Goal: Task Accomplishment & Management: Manage account settings

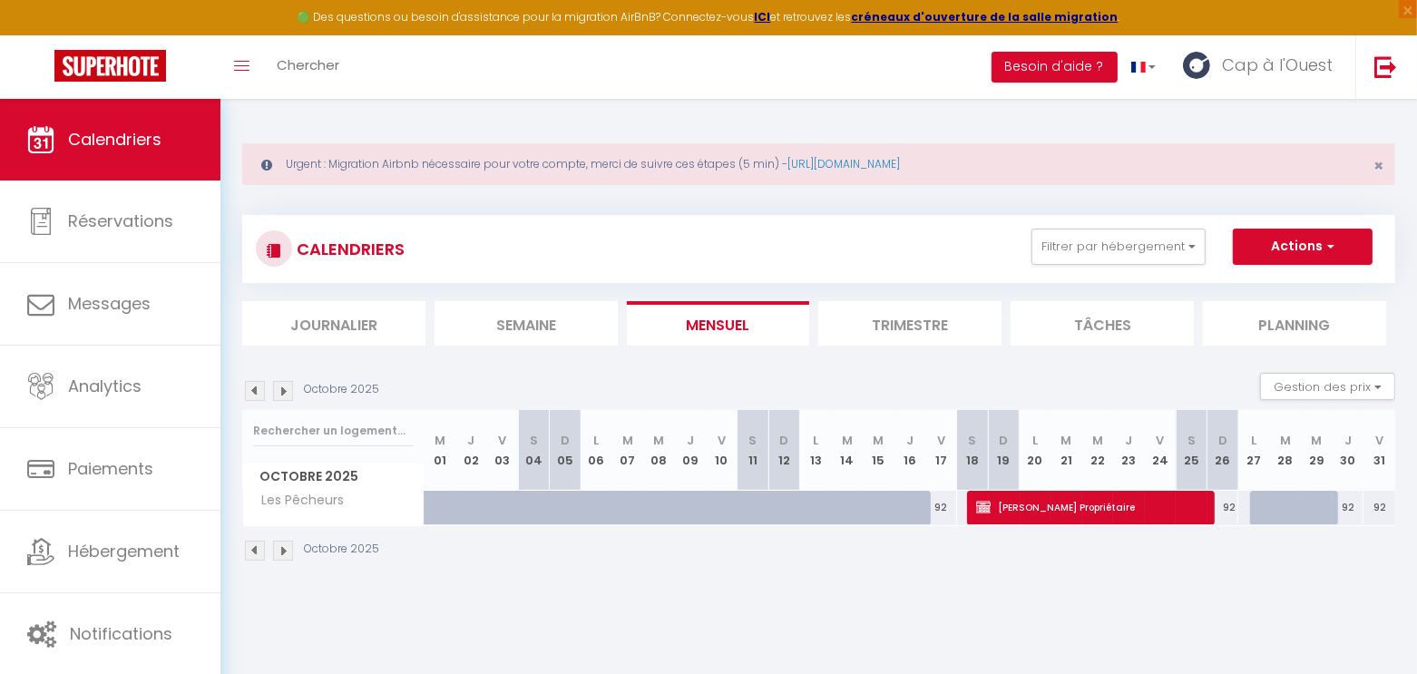
click at [1150, 226] on div "CALENDRIERS Filtrer par hébergement pê Tous Les Pêcheurs Effacer Sauvegarder Ac…" at bounding box center [818, 249] width 1153 height 68
click at [1144, 245] on button "Filtrer par hébergement" at bounding box center [1118, 247] width 174 height 36
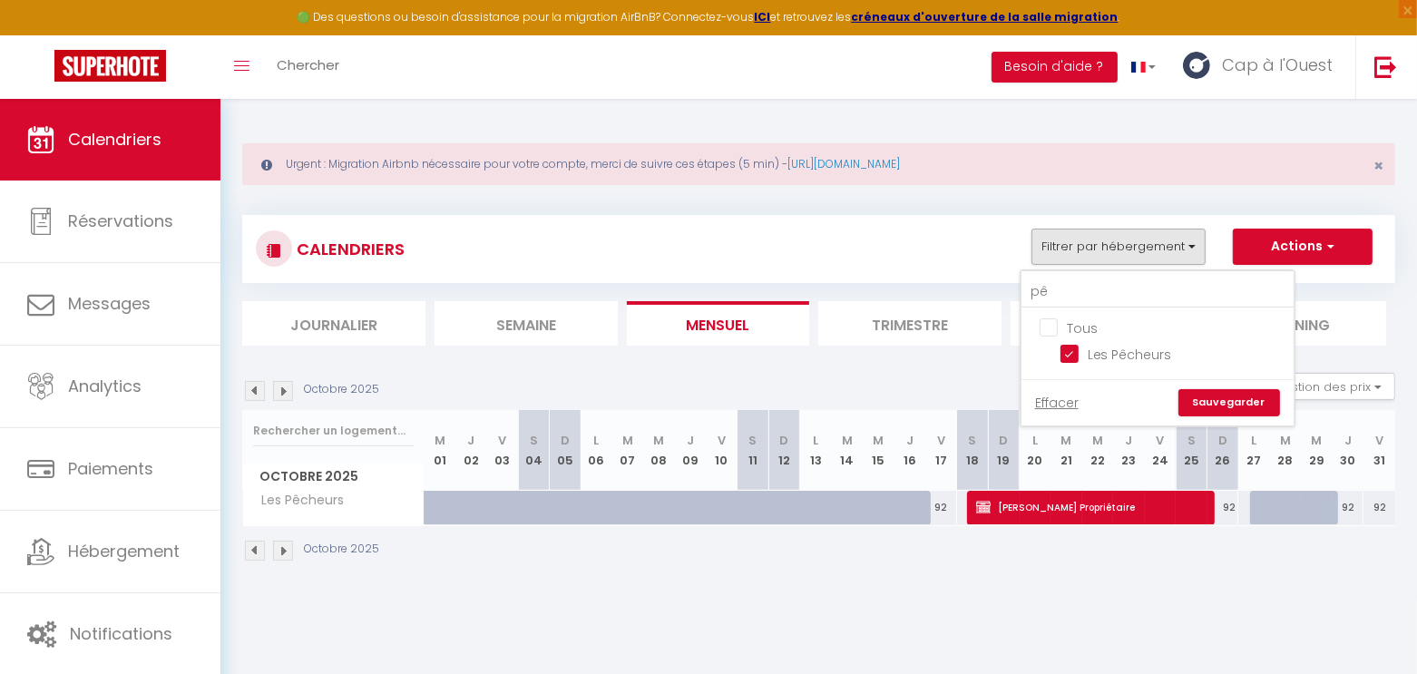
click at [1071, 327] on input "Tous" at bounding box center [1175, 326] width 272 height 18
checkbox input "true"
click at [1243, 401] on link "Sauvegarder" at bounding box center [1229, 402] width 102 height 27
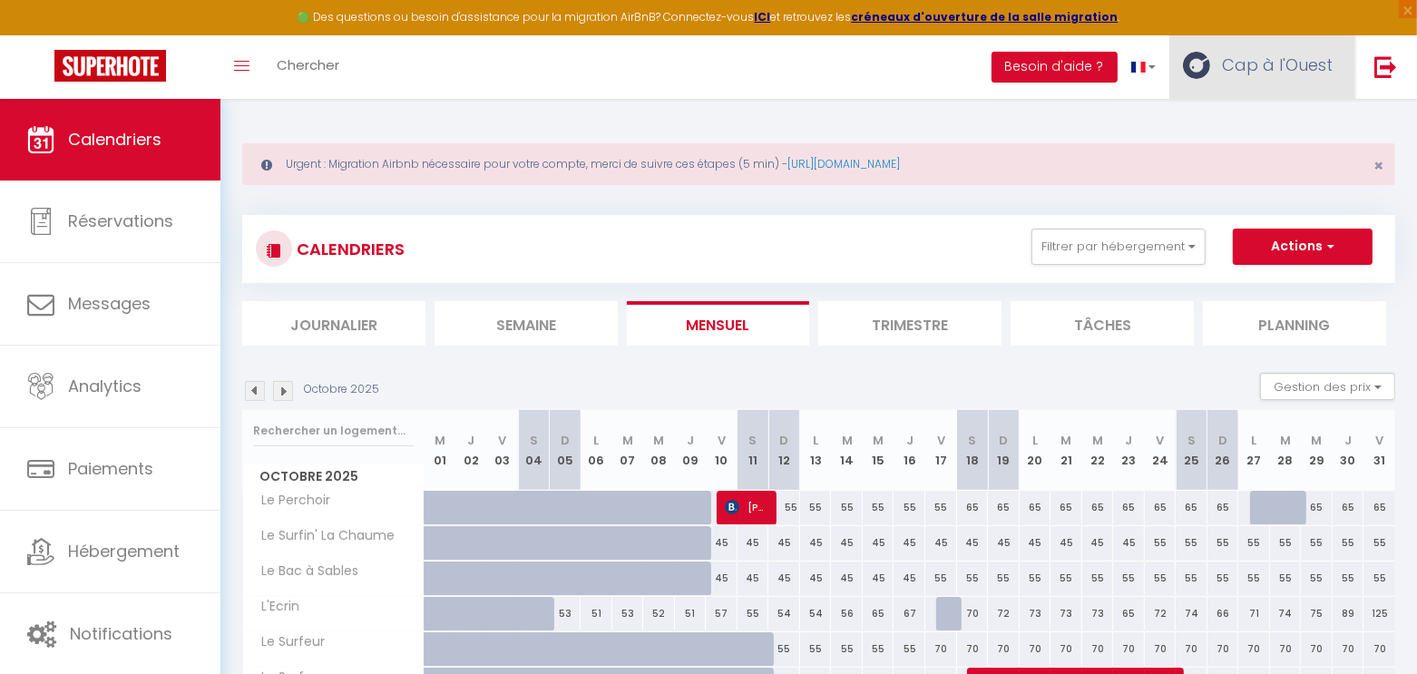
click at [1275, 71] on span "Cap à l'Ouest" at bounding box center [1277, 65] width 111 height 23
click at [1250, 133] on link "Paramètres" at bounding box center [1282, 126] width 134 height 31
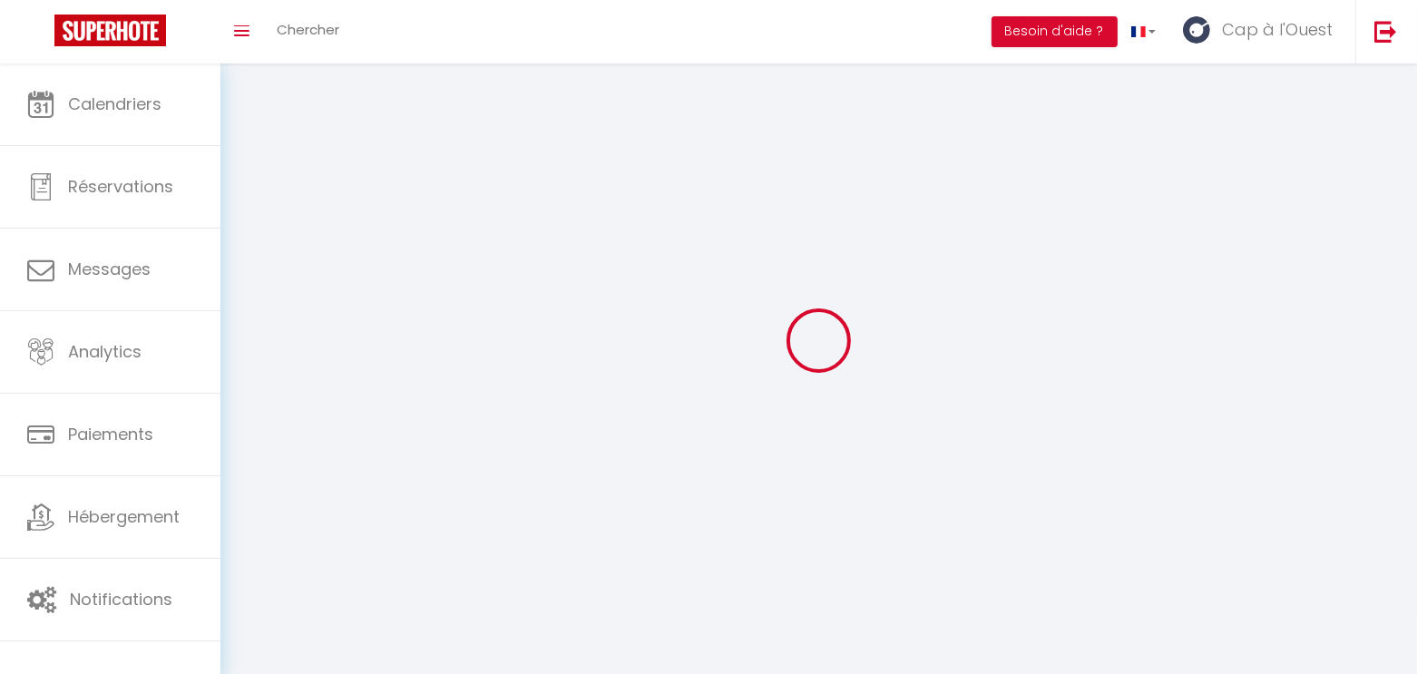
type input "Cap à l'Ouest"
type input "Conciergerie"
type input "0662723620"
type input "6 Impasse des Géraniums"
type input "85100"
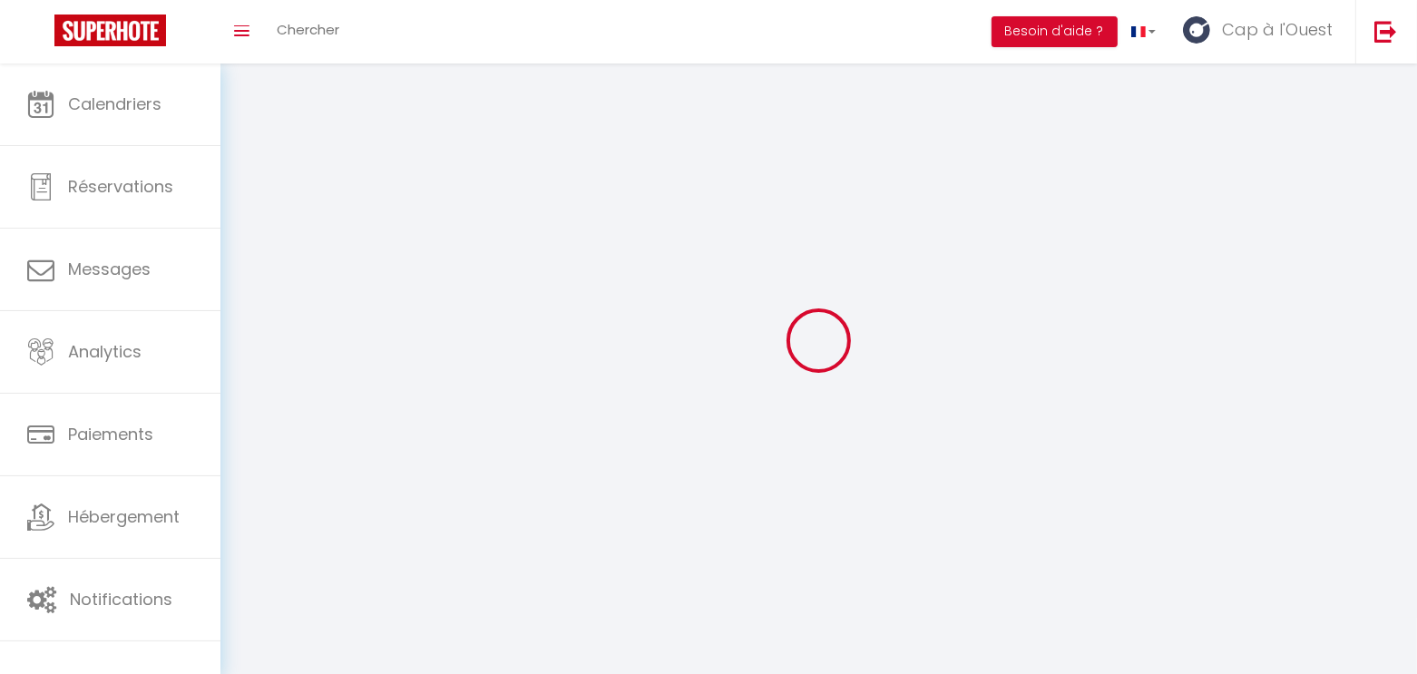
type input "Les Sables d'Olonne"
type input "xL9Q0eQkaNrlx1cE6aFM50Xi4"
type input "W76zGdaxtCtxM4QbU5KWu6pov"
type input "[URL][DOMAIN_NAME]"
select select "28"
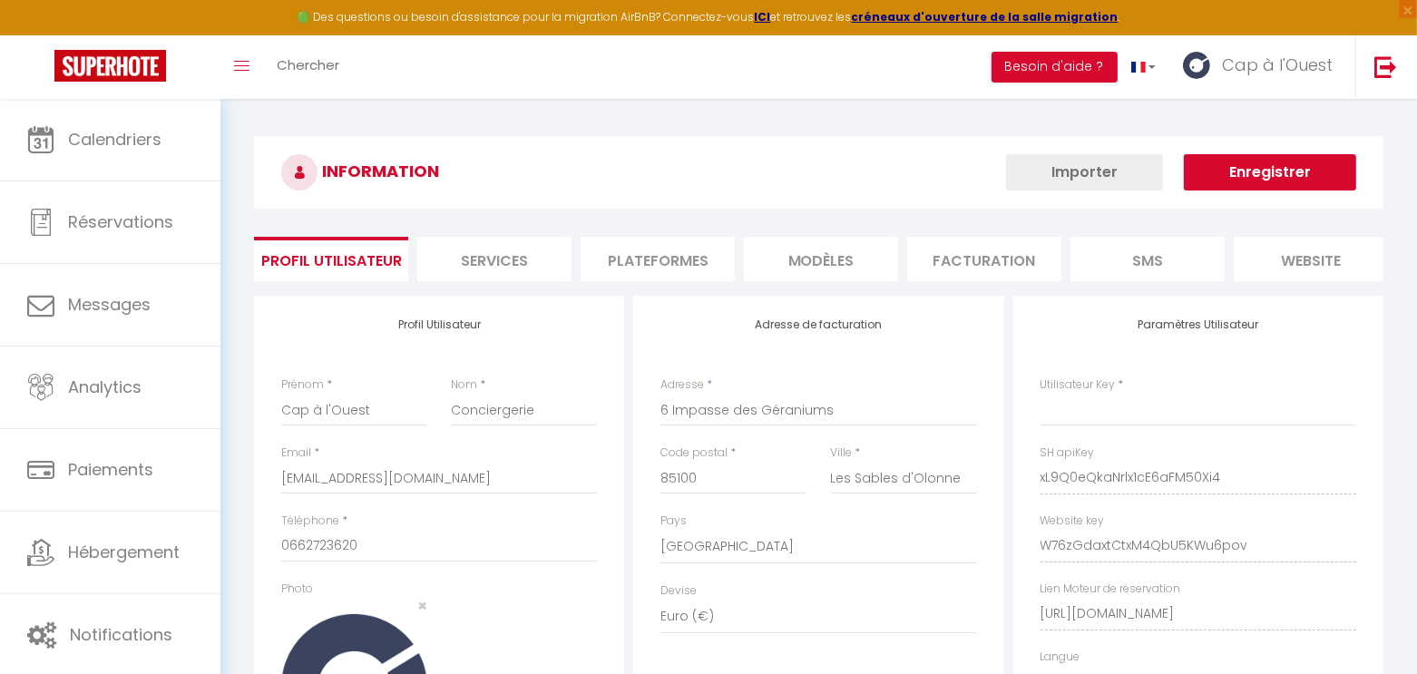
type input "xL9Q0eQkaNrlx1cE6aFM50Xi4"
type input "W76zGdaxtCtxM4QbU5KWu6pov"
type input "[URL][DOMAIN_NAME]"
select select "fr"
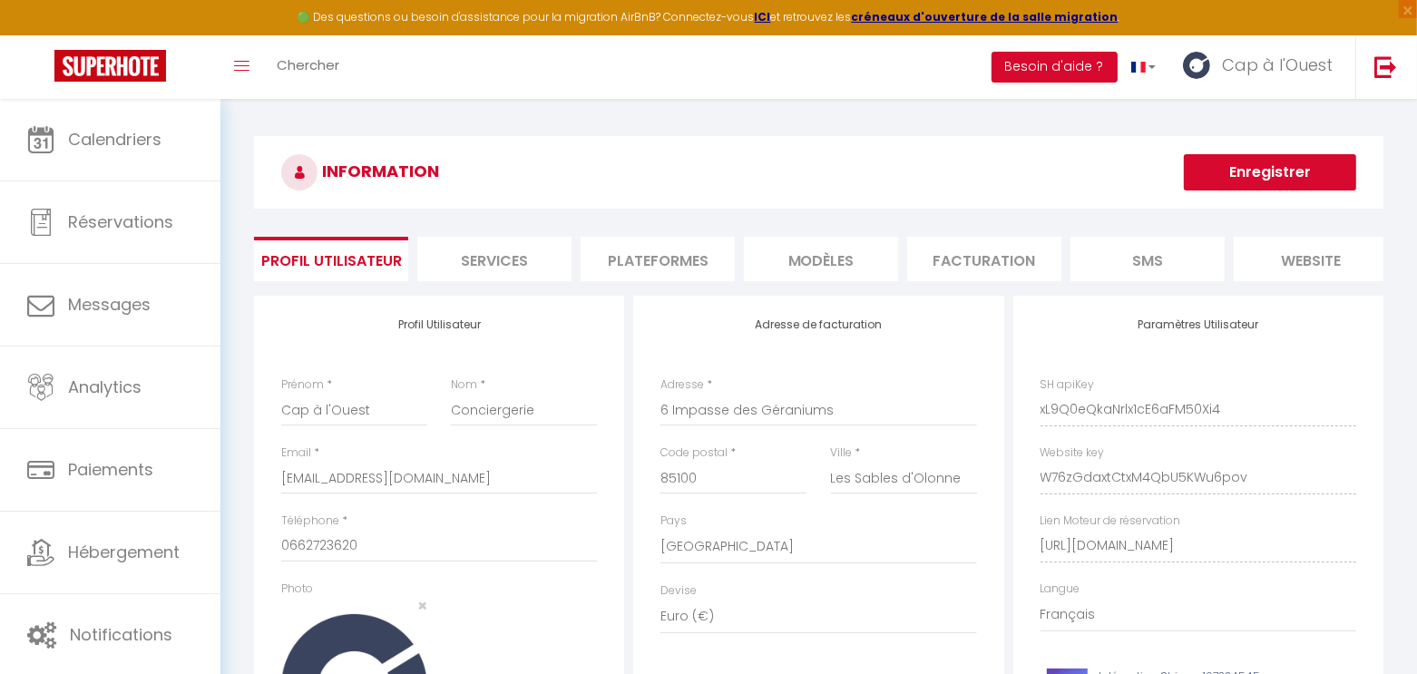
click at [646, 259] on li "Plateformes" at bounding box center [658, 259] width 154 height 44
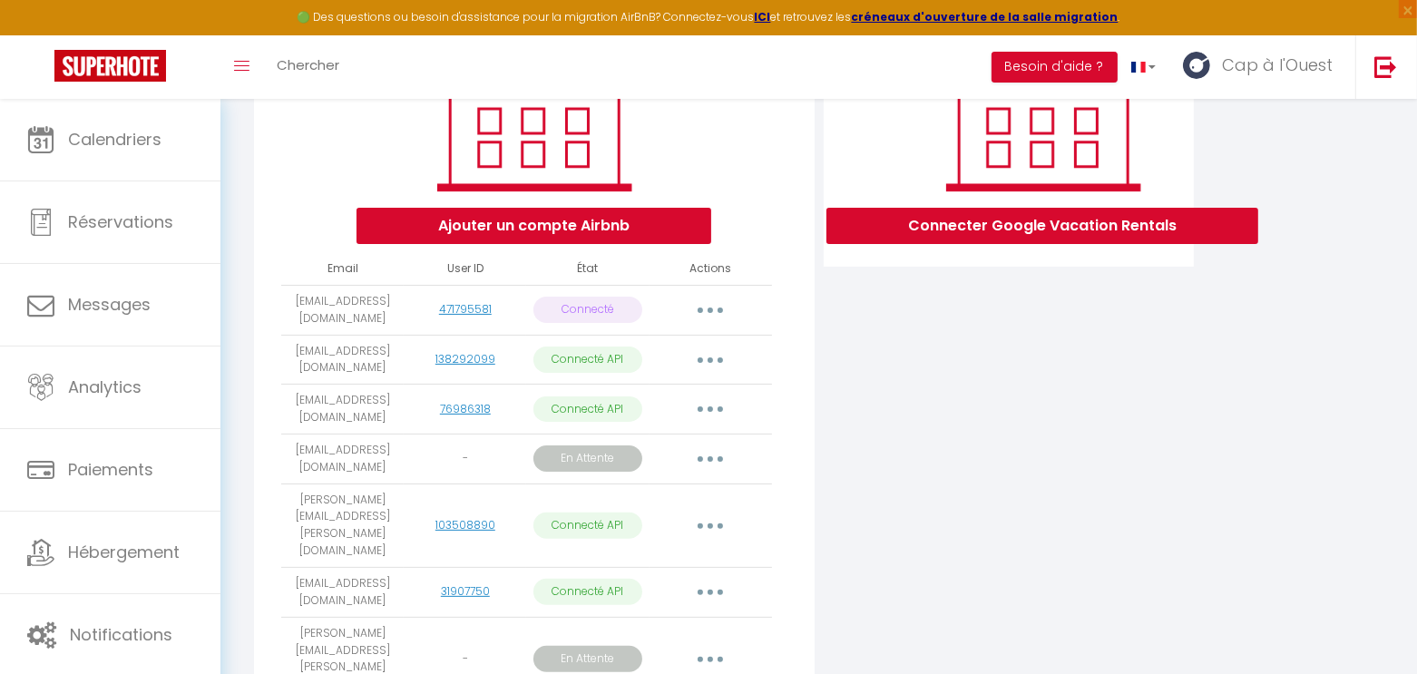
scroll to position [410, 0]
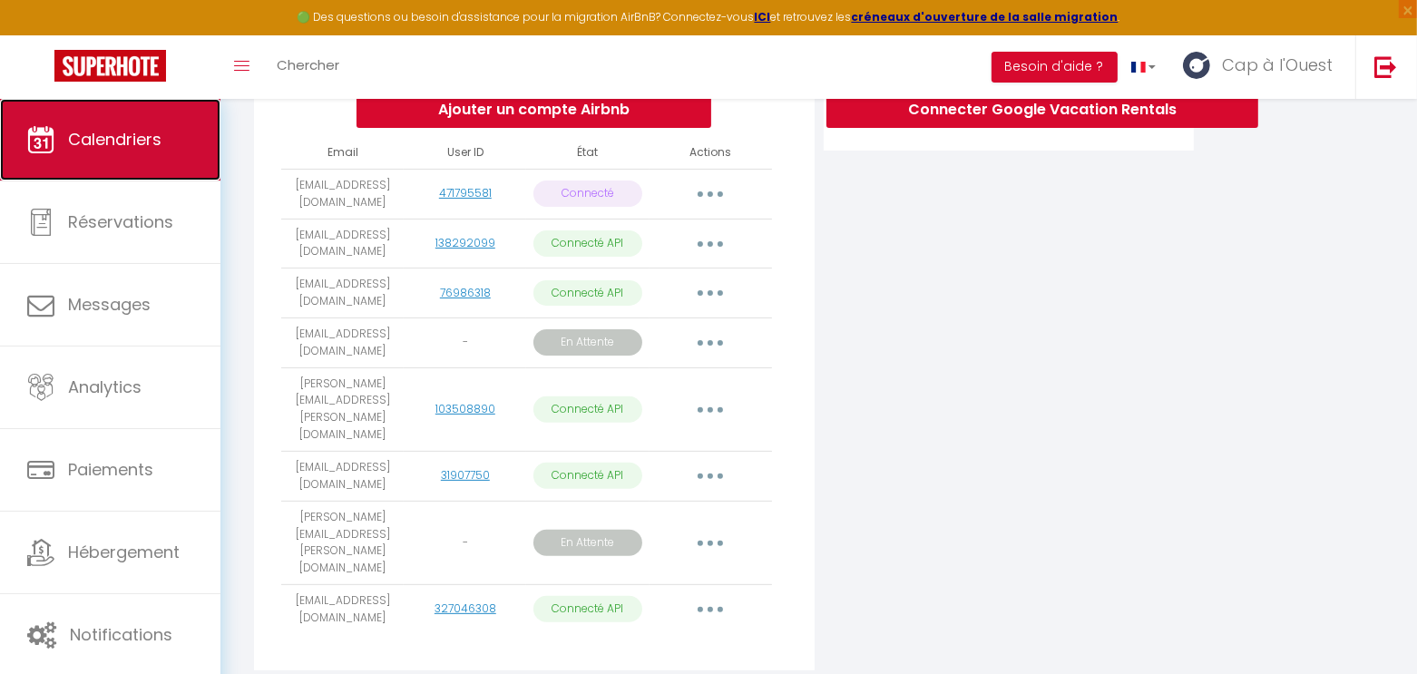
click at [114, 142] on span "Calendriers" at bounding box center [114, 139] width 93 height 23
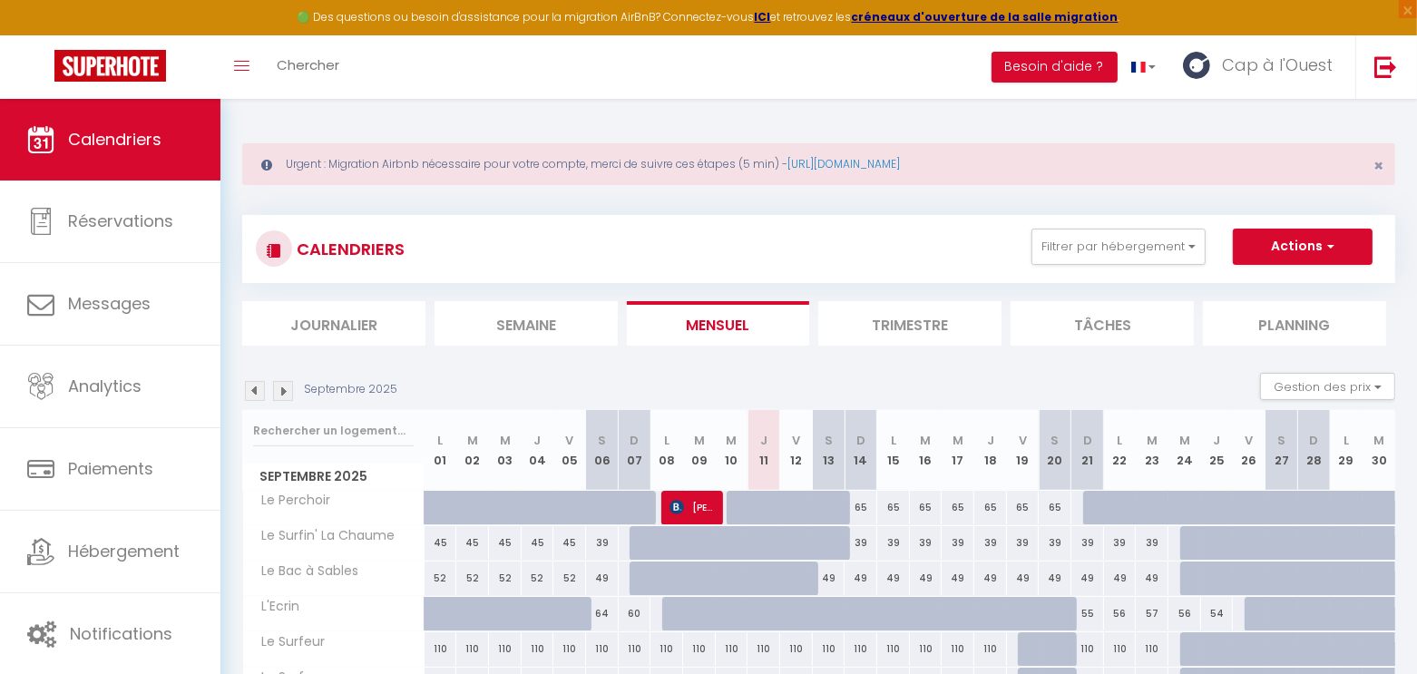
click at [799, 580] on div at bounding box center [808, 588] width 33 height 34
type input "49"
type input "Ven 12 Septembre 2025"
type input "[PERSON_NAME] 13 Septembre 2025"
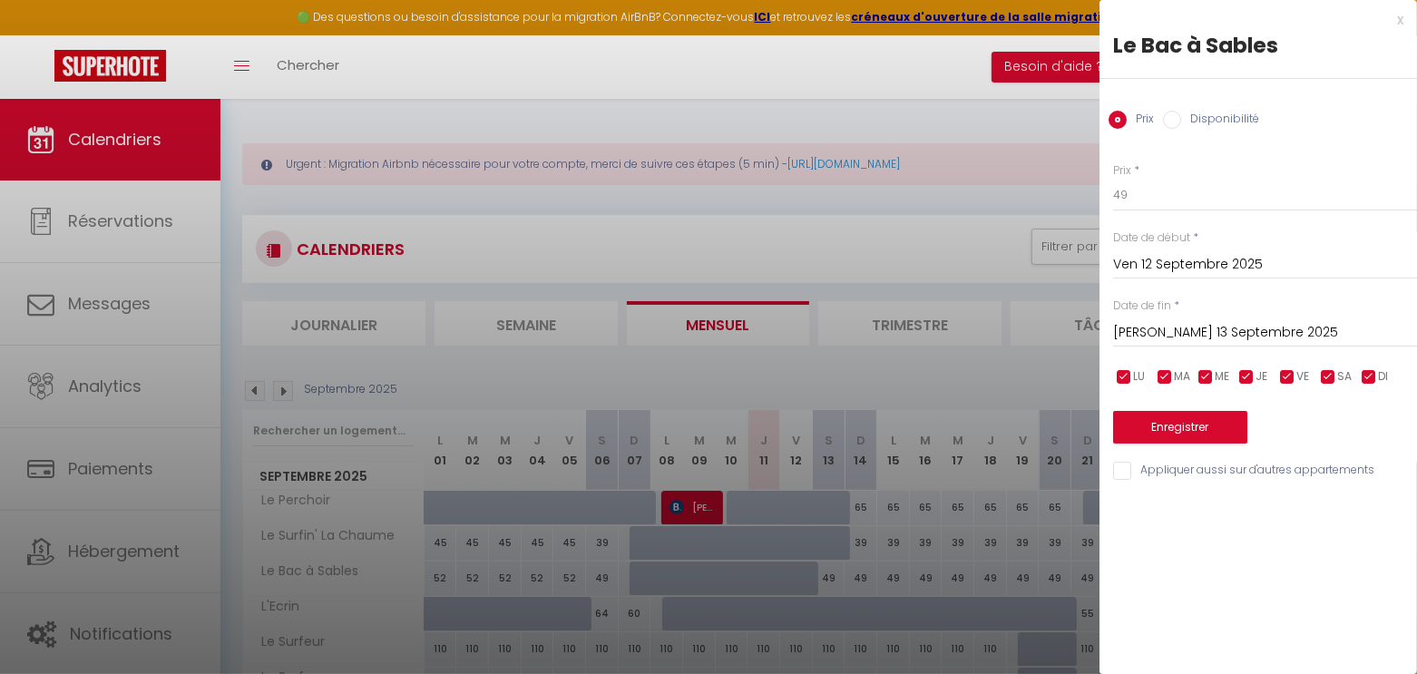
click at [752, 561] on div at bounding box center [708, 337] width 1417 height 674
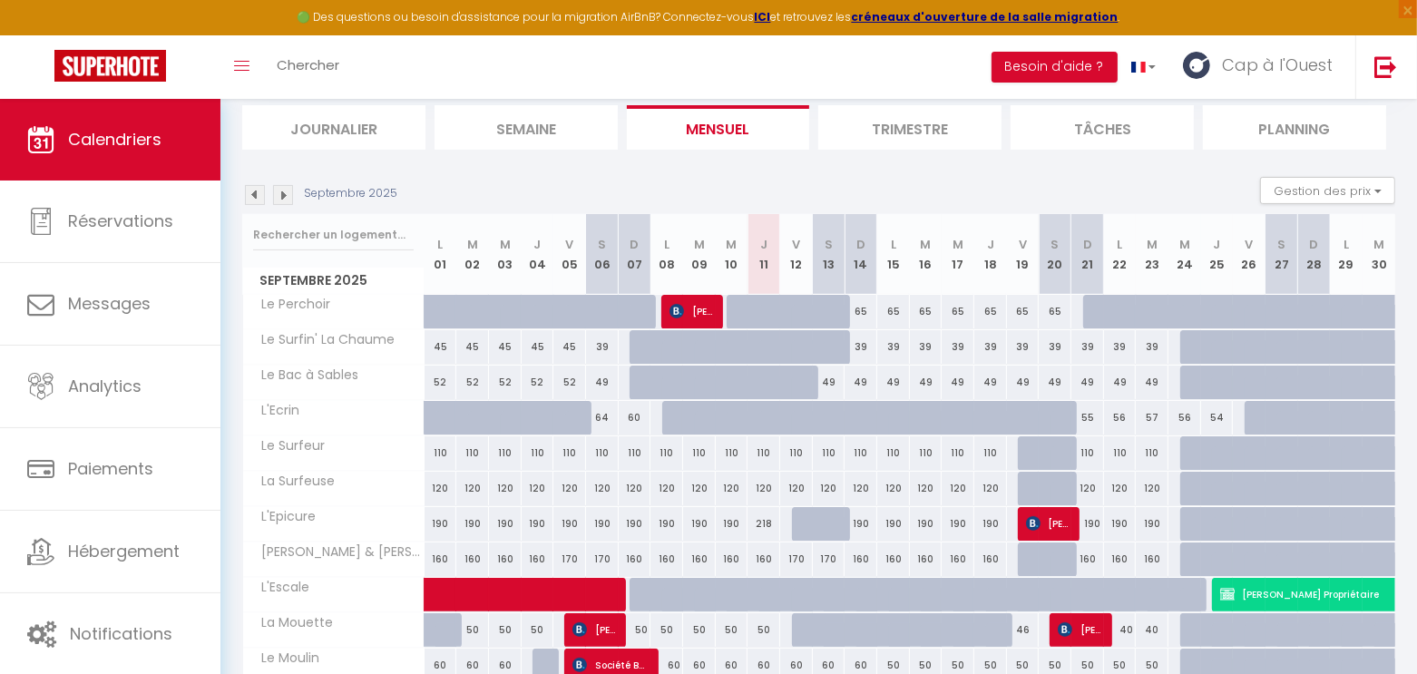
scroll to position [212, 0]
